Goal: Transaction & Acquisition: Download file/media

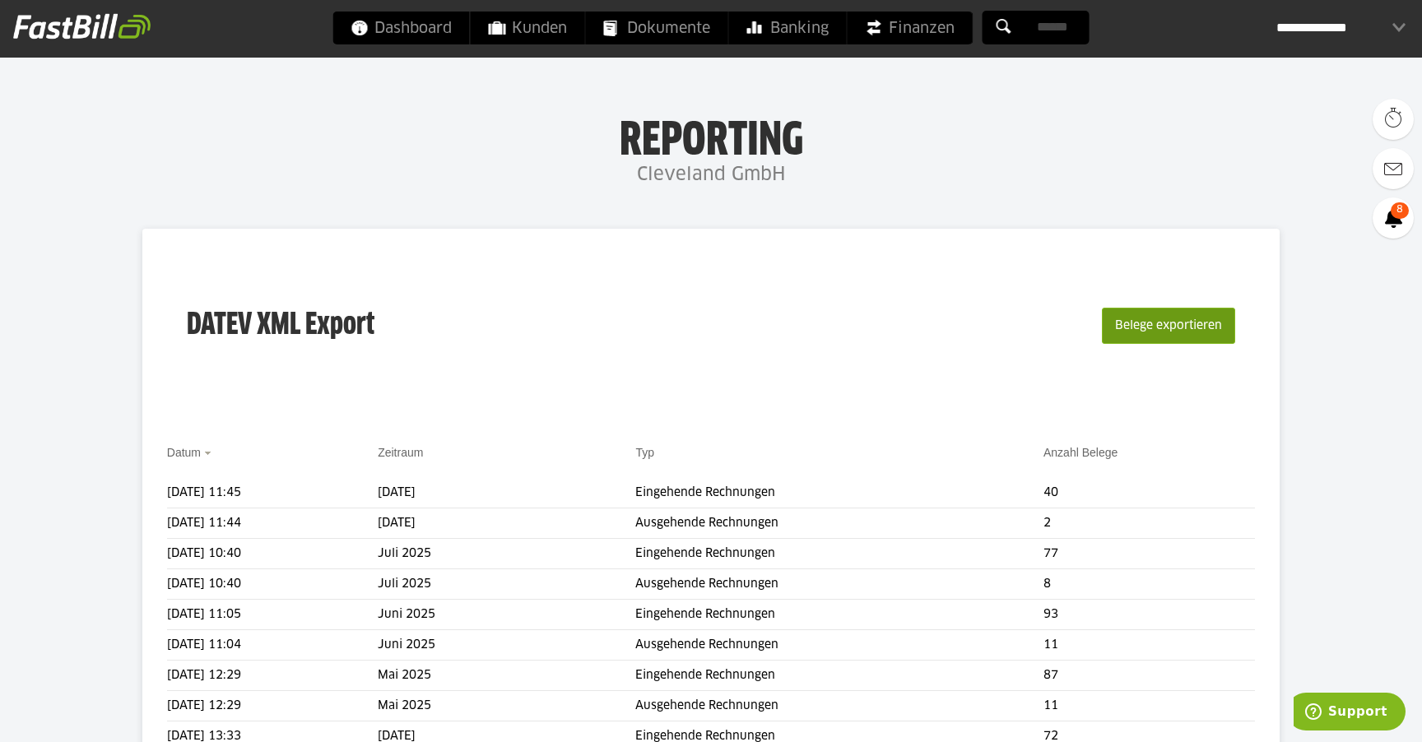
click at [1125, 328] on button "Belege exportieren" at bounding box center [1168, 326] width 133 height 36
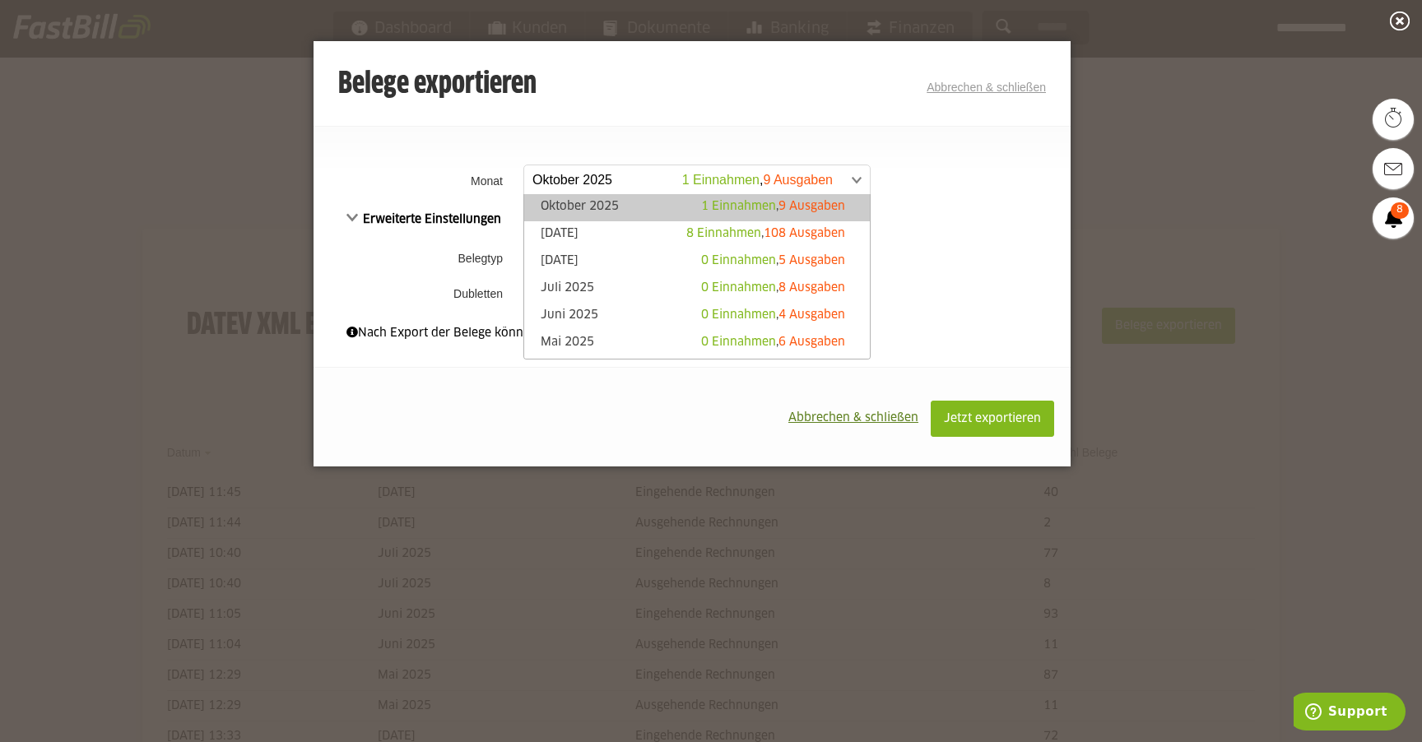
click at [605, 179] on span at bounding box center [689, 180] width 346 height 30
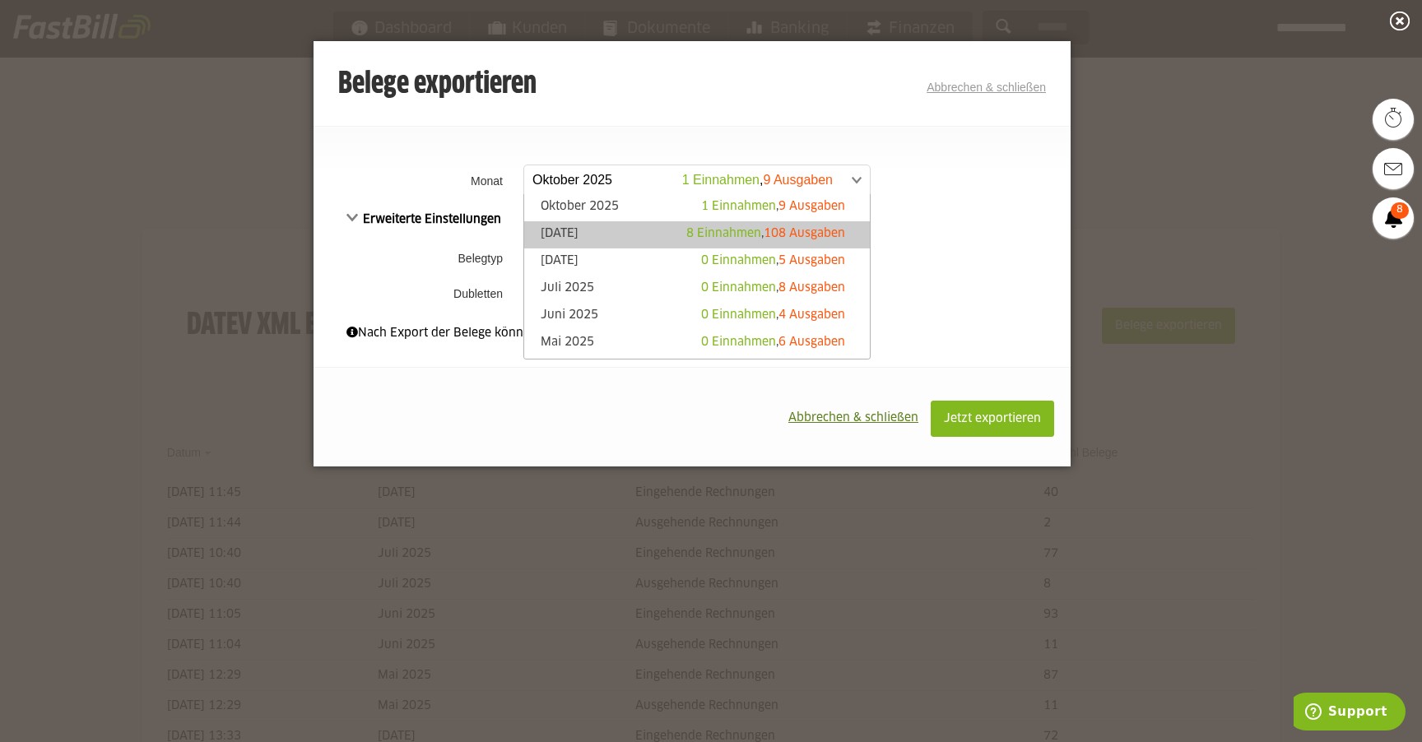
click at [609, 233] on link "[DATE] 8 Einnahmen , 108 Ausgaben" at bounding box center [697, 235] width 329 height 19
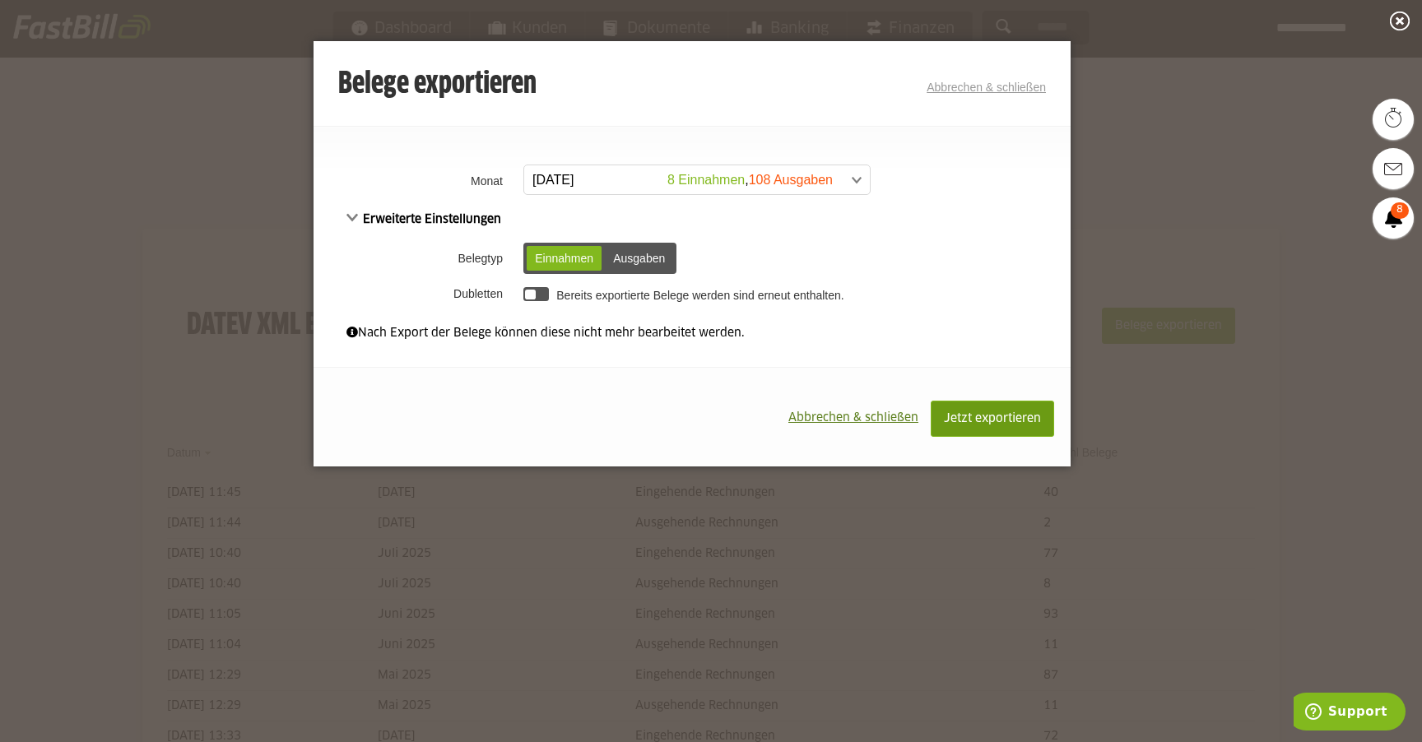
click at [1000, 416] on span "Jetzt exportieren" at bounding box center [992, 419] width 97 height 12
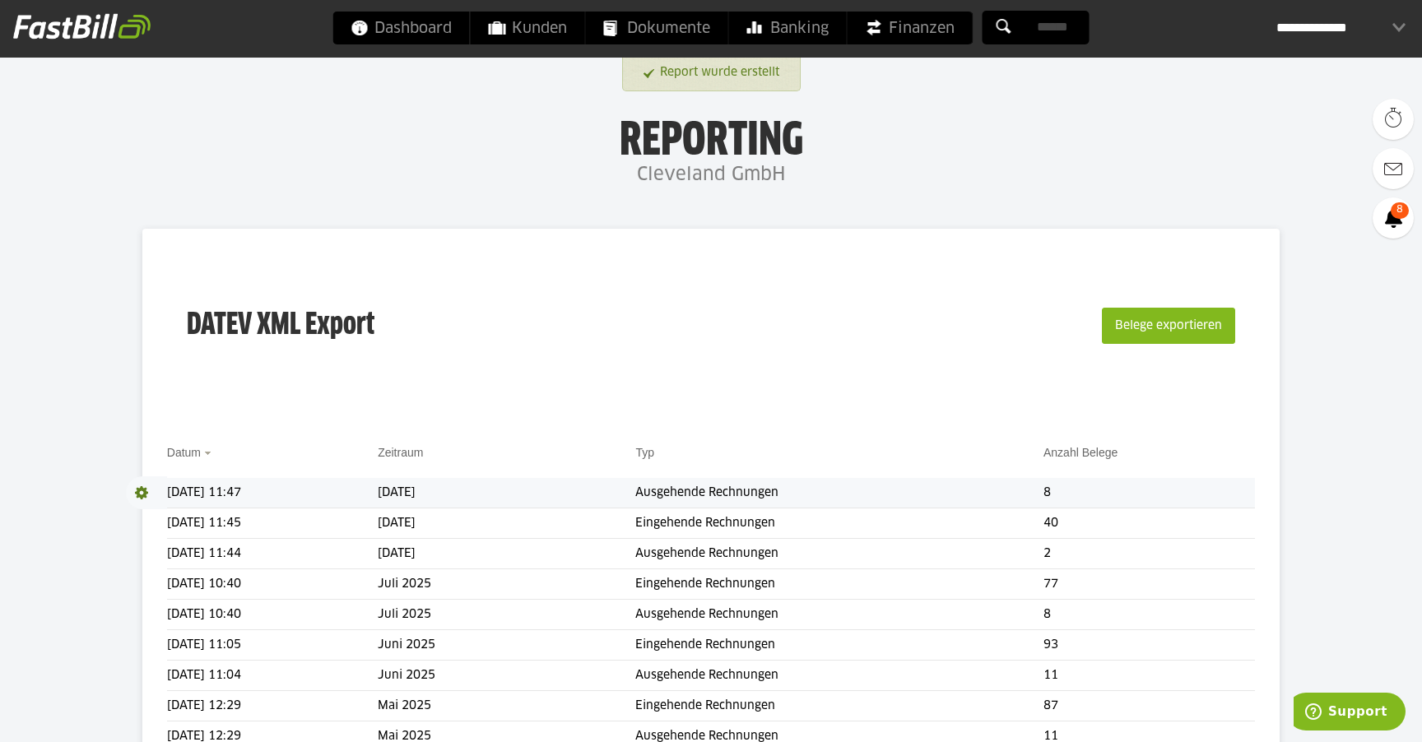
click at [145, 491] on span at bounding box center [146, 493] width 41 height 33
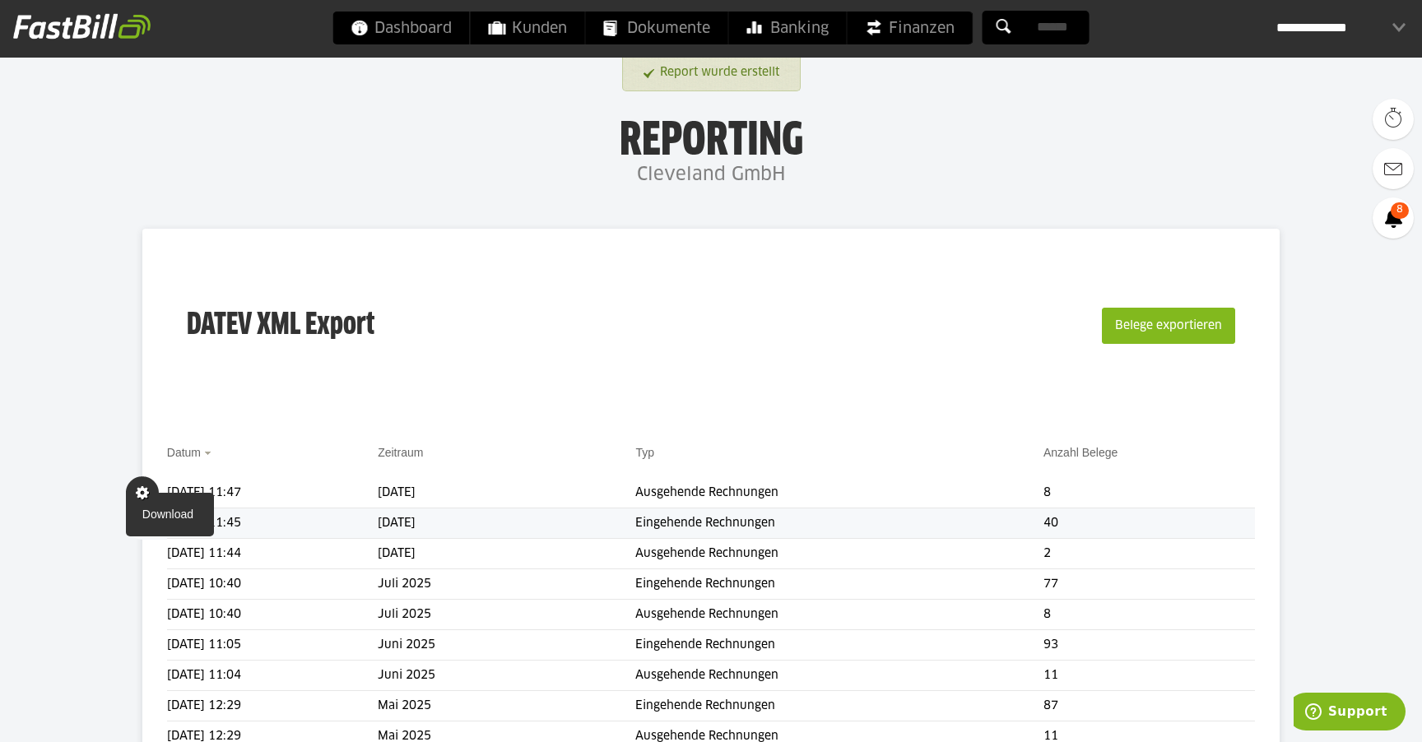
click at [161, 510] on link "Download" at bounding box center [170, 514] width 88 height 19
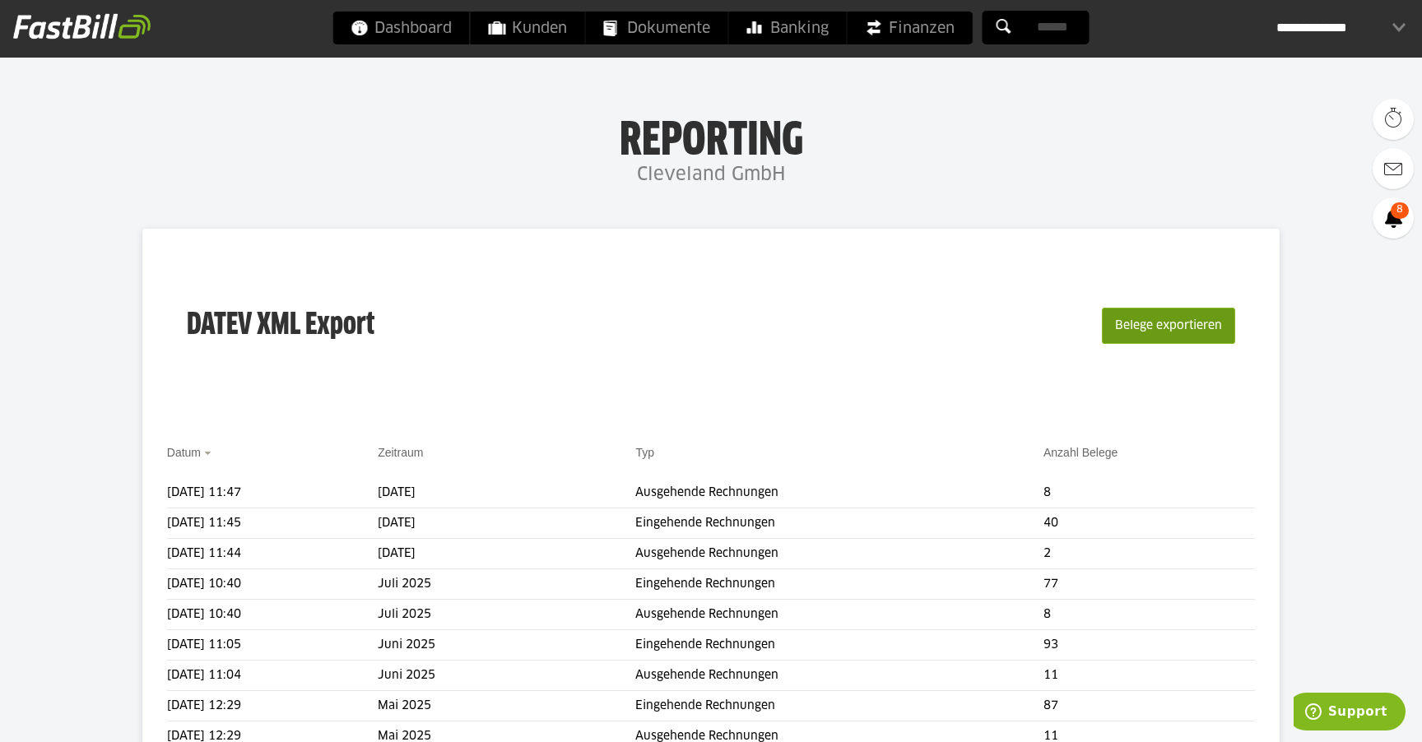
click at [1170, 325] on button "Belege exportieren" at bounding box center [1168, 326] width 133 height 36
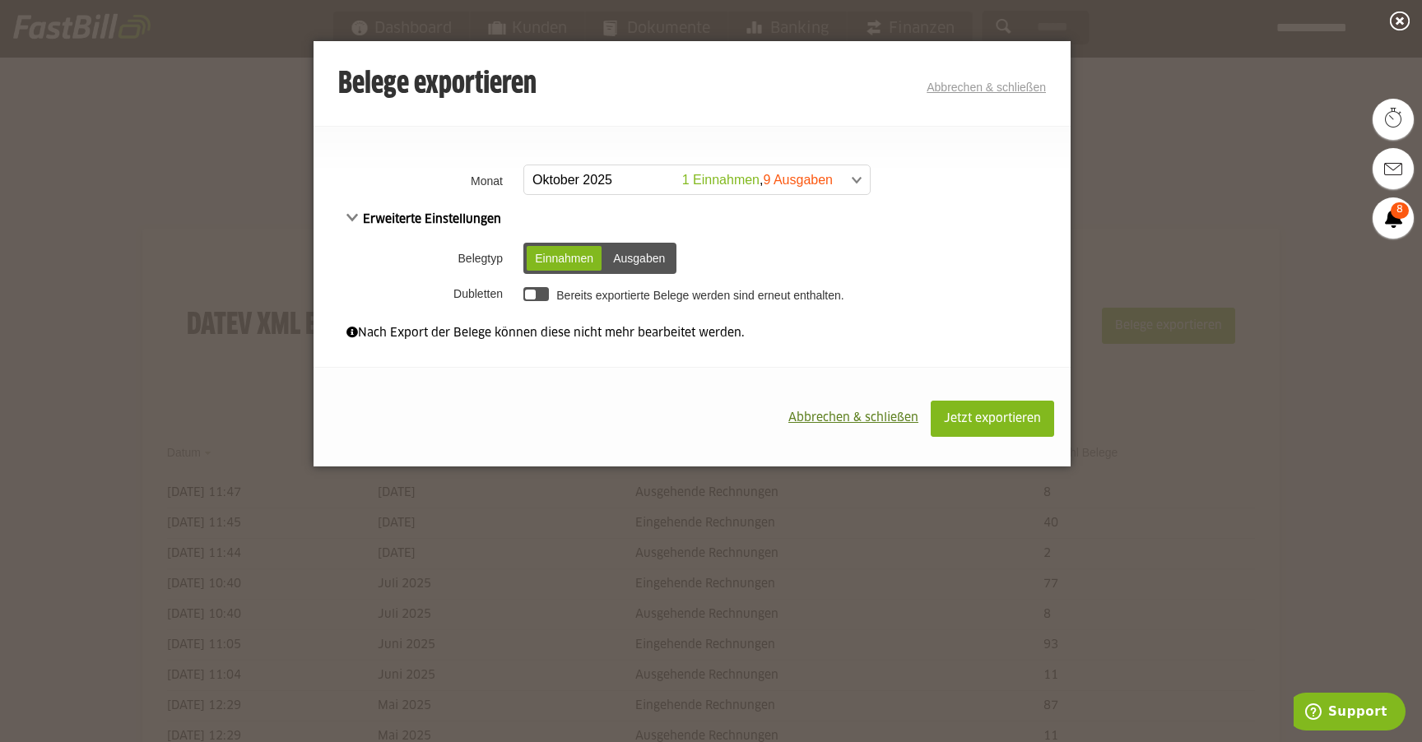
click at [629, 177] on span at bounding box center [689, 180] width 346 height 30
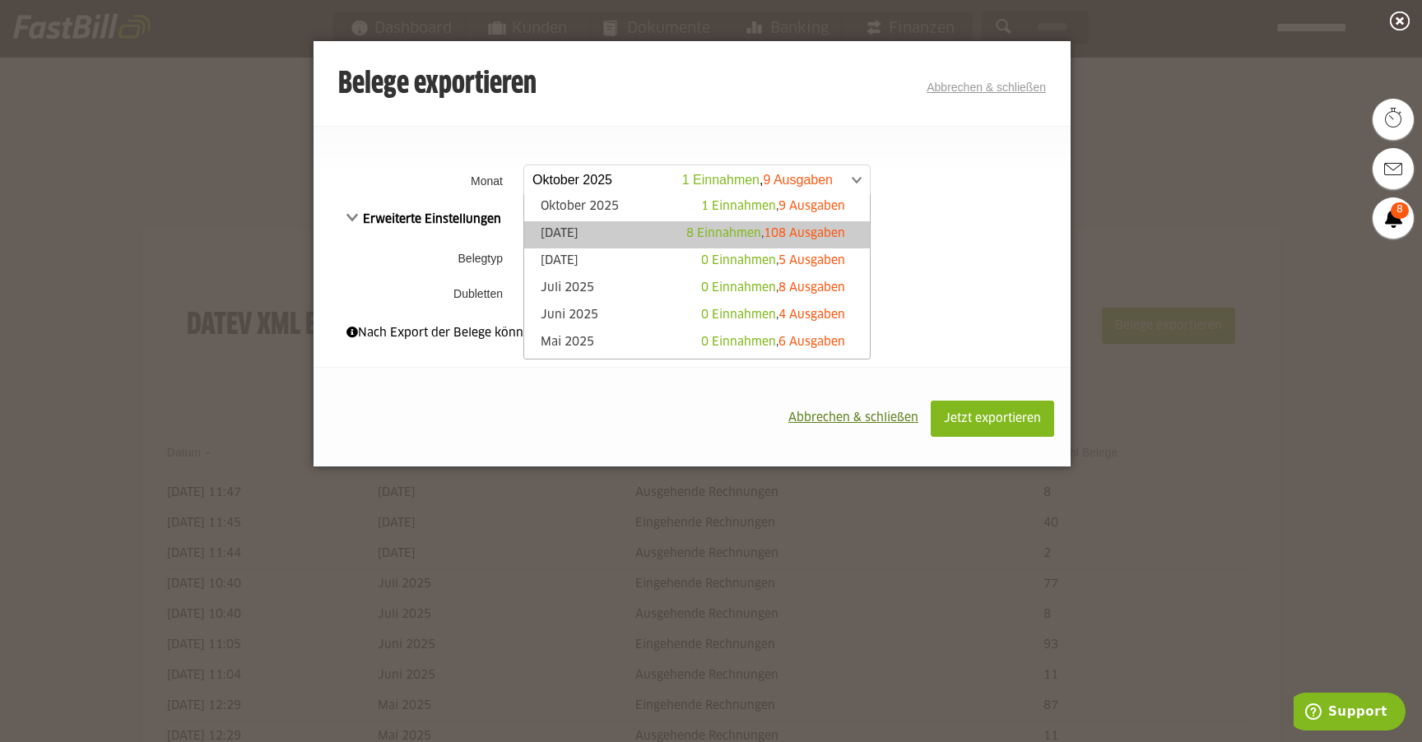
click at [600, 232] on link "[DATE] 8 Einnahmen , 108 Ausgaben" at bounding box center [697, 235] width 329 height 19
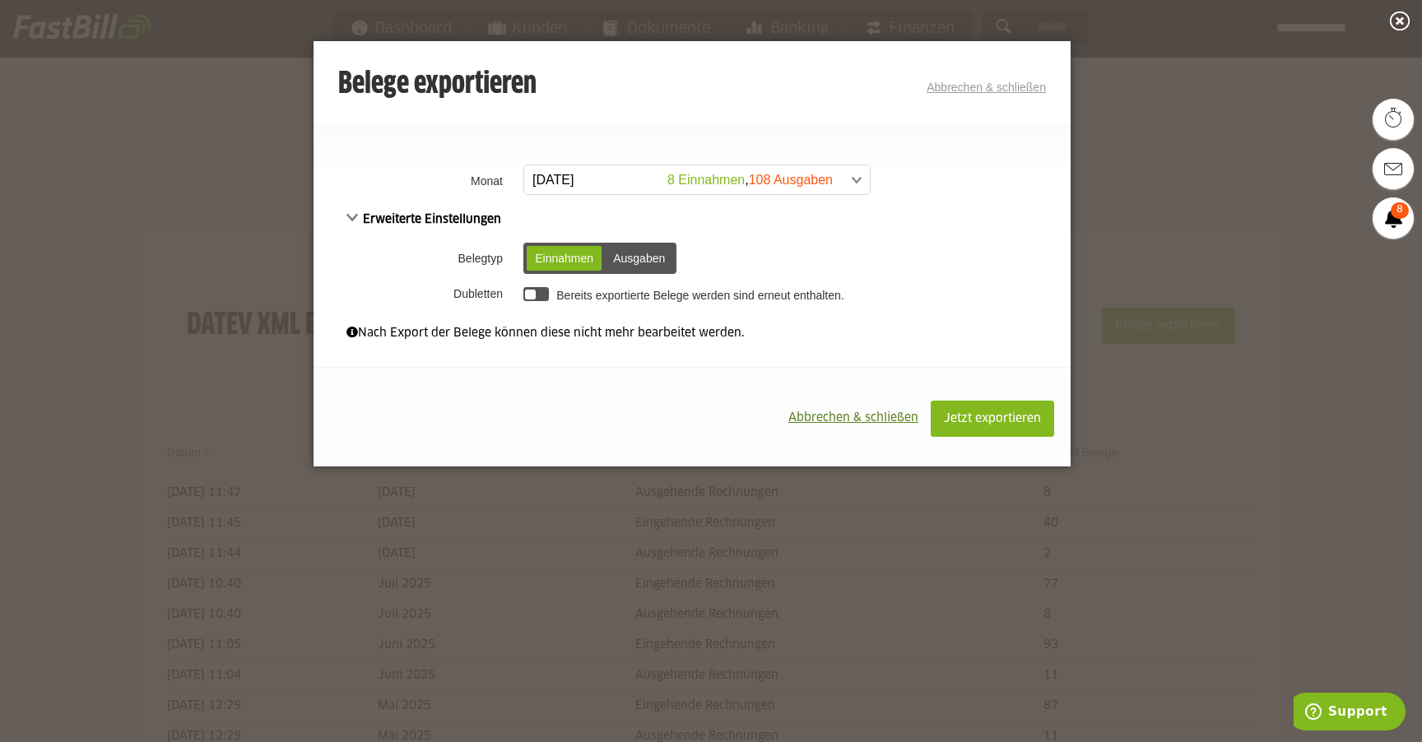
click at [635, 258] on div "Ausgaben" at bounding box center [639, 258] width 68 height 25
click at [1010, 419] on span "Jetzt exportieren" at bounding box center [992, 419] width 97 height 12
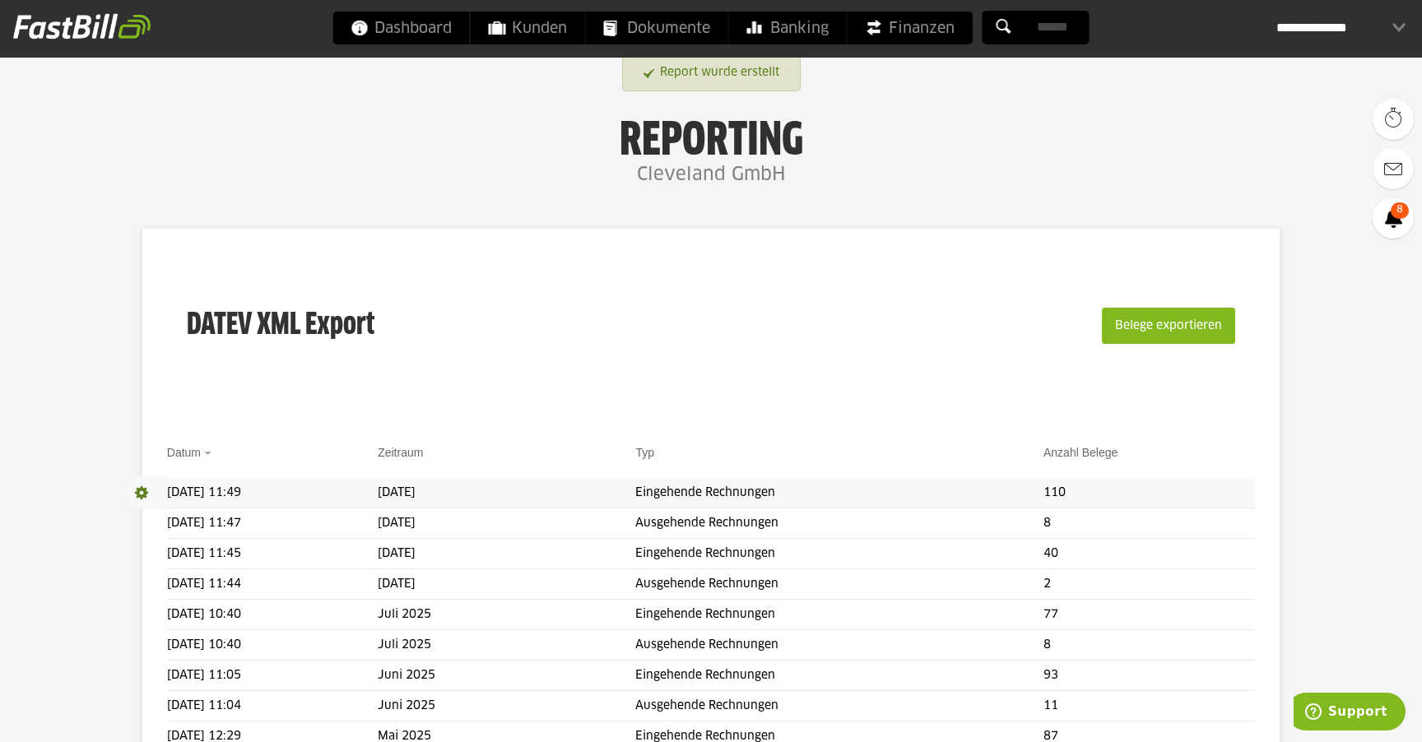
click at [146, 493] on span at bounding box center [146, 493] width 41 height 33
click at [158, 511] on link "Download" at bounding box center [170, 514] width 88 height 19
click at [1401, 23] on div "**********" at bounding box center [1341, 28] width 129 height 33
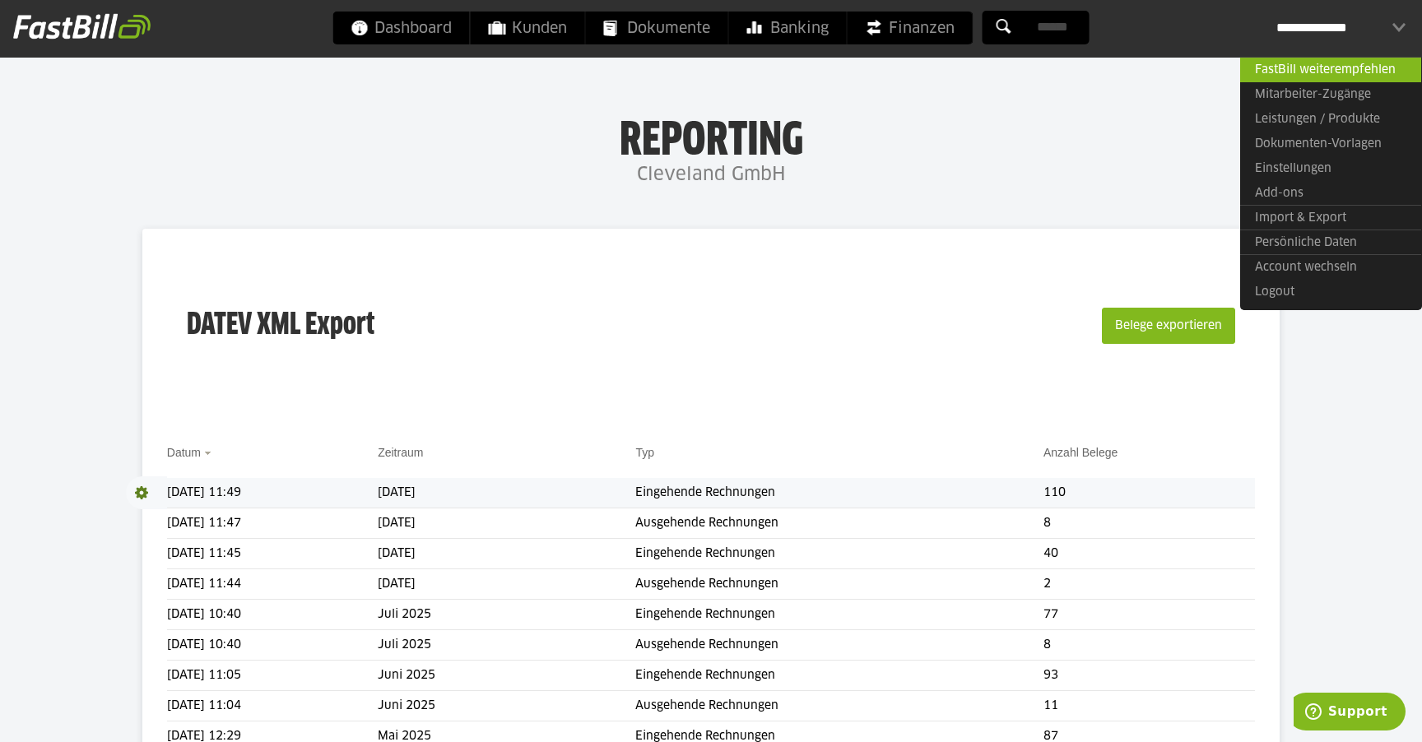
click at [1328, 212] on link "Import & Export" at bounding box center [1330, 218] width 181 height 26
